Goal: Answer question/provide support: Share knowledge or assist other users

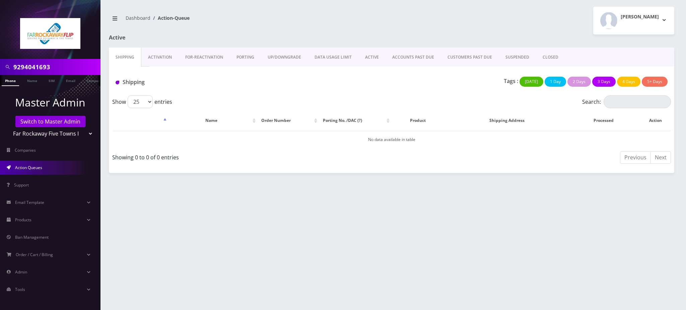
drag, startPoint x: 0, startPoint y: 0, endPoint x: 0, endPoint y: 67, distance: 67.3
click at [0, 67] on div "9294041693" at bounding box center [50, 67] width 100 height 16
paste input "3475763279"
type input "3475763279"
click at [9, 81] on link "Phone" at bounding box center [10, 80] width 17 height 11
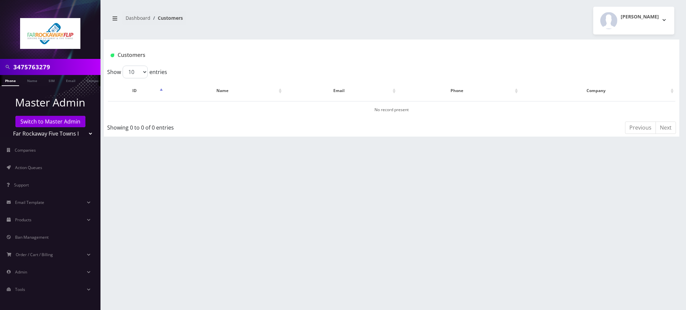
click at [37, 70] on input "3475763279" at bounding box center [55, 67] width 85 height 13
click at [40, 70] on input "9296251425" at bounding box center [55, 67] width 85 height 13
type input "9296251425"
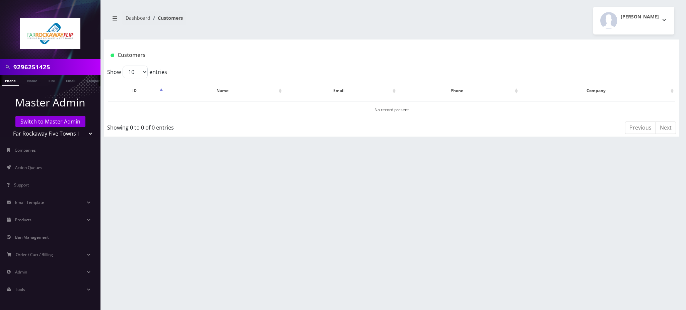
click at [13, 82] on link "Phone" at bounding box center [10, 80] width 17 height 11
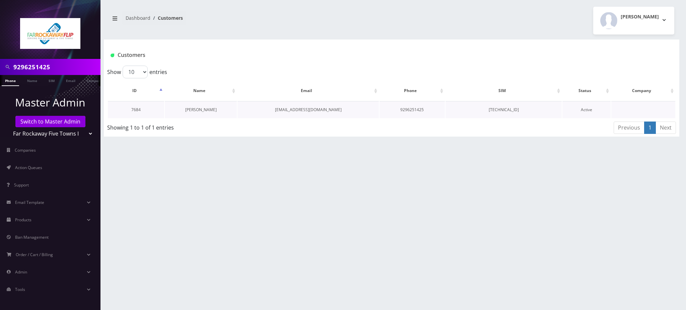
click at [207, 110] on link "Sarala Herzog" at bounding box center [200, 110] width 31 height 6
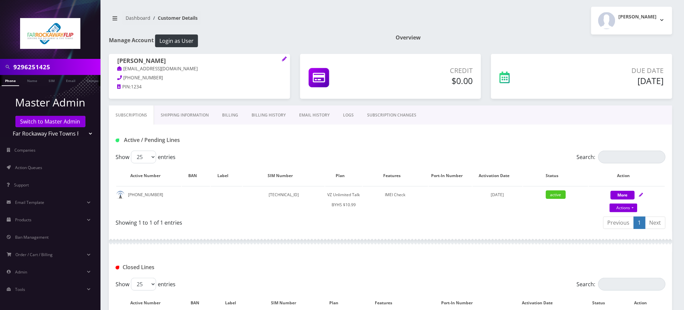
click at [268, 113] on link "Billing History" at bounding box center [269, 114] width 48 height 19
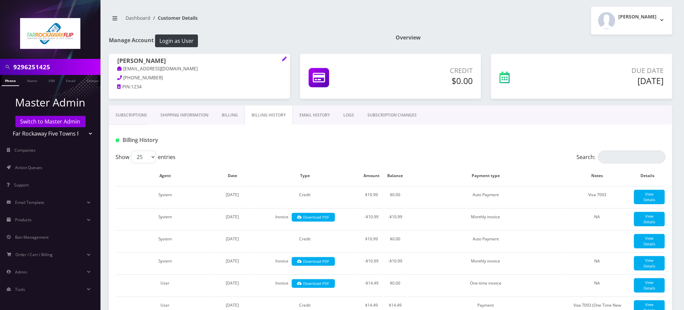
click at [129, 119] on link "Subscriptions" at bounding box center [131, 114] width 45 height 19
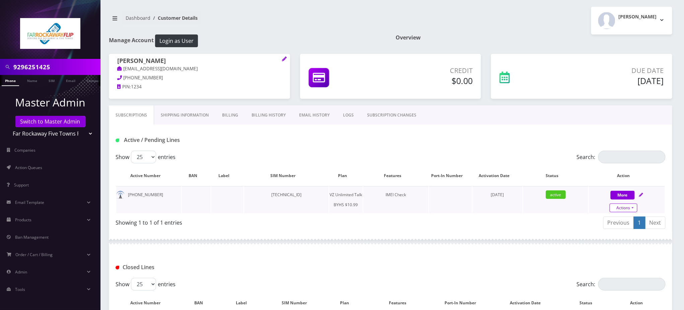
click at [625, 208] on link "Actions" at bounding box center [623, 208] width 28 height 9
select select "467"
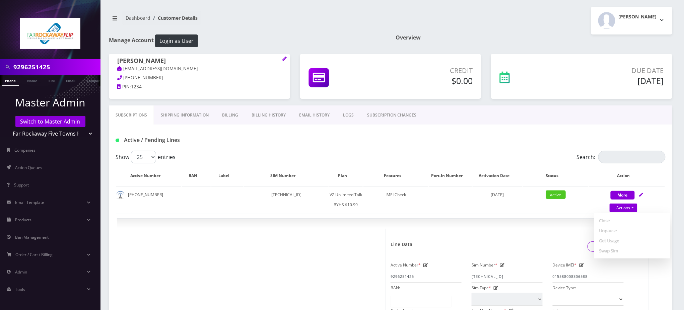
click at [448, 121] on div "Subscriptions Shipping Information Billing Billing History EMAIL HISTORY LOGS S…" at bounding box center [390, 114] width 563 height 19
drag, startPoint x: 379, startPoint y: 24, endPoint x: 380, endPoint y: 19, distance: 5.1
click at [379, 20] on nav "Dashboard Customer Details" at bounding box center [247, 20] width 277 height 19
click at [29, 68] on input "9296251425" at bounding box center [55, 67] width 85 height 13
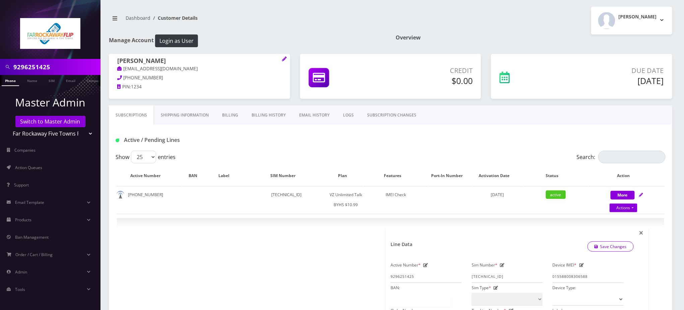
paste input "text"
type input "9296251425"
click at [332, 24] on nav "Dashboard Customer Details" at bounding box center [247, 20] width 277 height 19
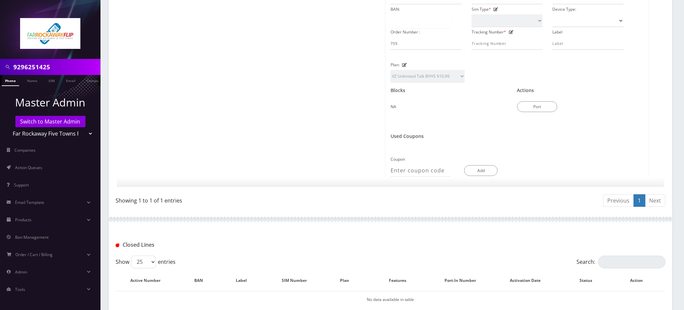
scroll to position [331, 0]
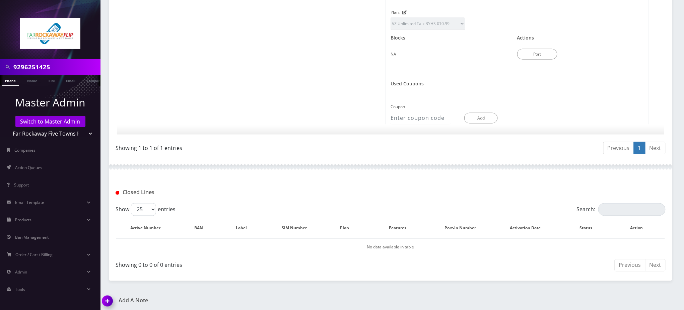
drag, startPoint x: 109, startPoint y: 298, endPoint x: 152, endPoint y: 297, distance: 42.9
click at [110, 298] on img at bounding box center [109, 304] width 20 height 20
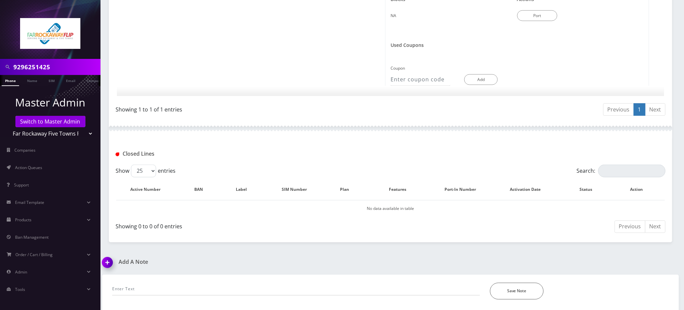
click at [194, 279] on div "*Please Enter Note Save Note" at bounding box center [390, 287] width 567 height 25
click at [231, 286] on input "text" at bounding box center [296, 289] width 368 height 13
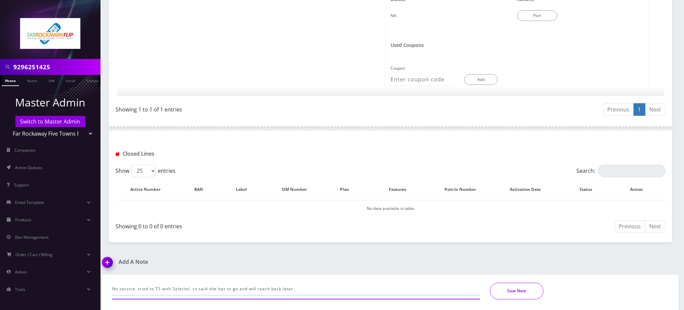
type input "No service. tried to TS with Selectel. cx said she has to go and will reach bac…"
drag, startPoint x: 519, startPoint y: 286, endPoint x: 517, endPoint y: 280, distance: 6.6
click at [519, 286] on button "Save Note" at bounding box center [517, 291] width 54 height 17
